Goal: Task Accomplishment & Management: Use online tool/utility

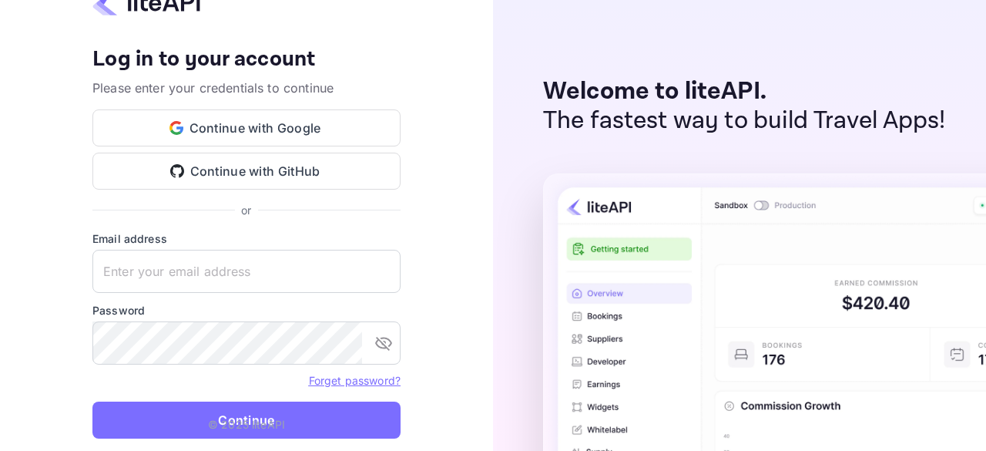
click at [308, 291] on keeper-draggable-element at bounding box center [248, 309] width 183 height 36
drag, startPoint x: 303, startPoint y: 299, endPoint x: 438, endPoint y: 193, distance: 171.3
click at [438, 230] on keeper-draggable-element at bounding box center [384, 350] width 268 height 241
type input "[EMAIL_ADDRESS][DOMAIN_NAME]"
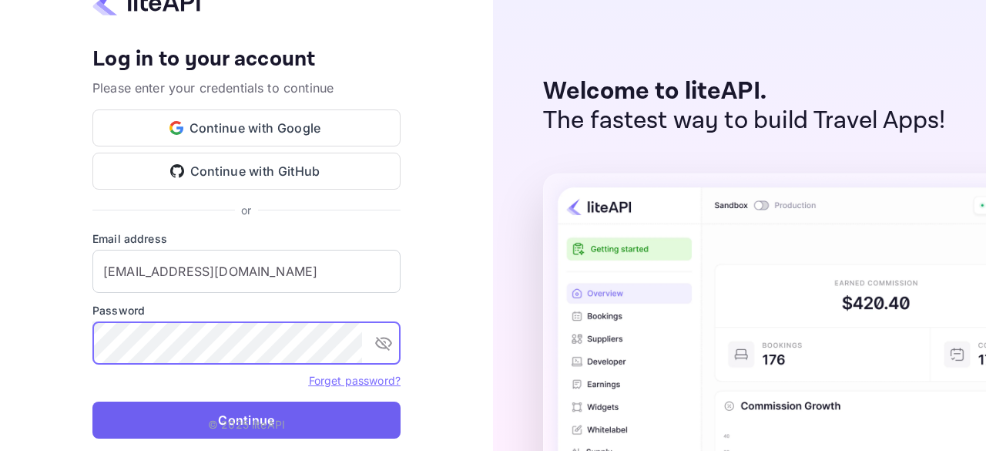
click at [240, 434] on button "Continue" at bounding box center [246, 420] width 308 height 37
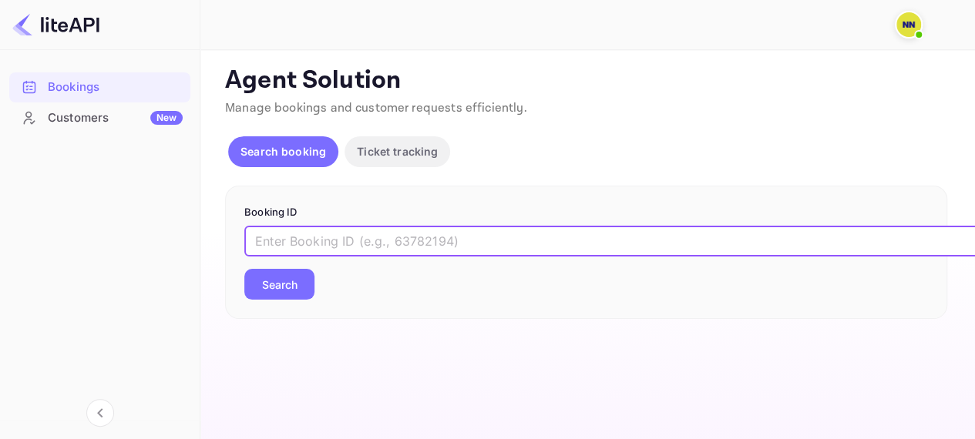
click at [385, 226] on input "text" at bounding box center [629, 241] width 771 height 31
